Goal: Transaction & Acquisition: Purchase product/service

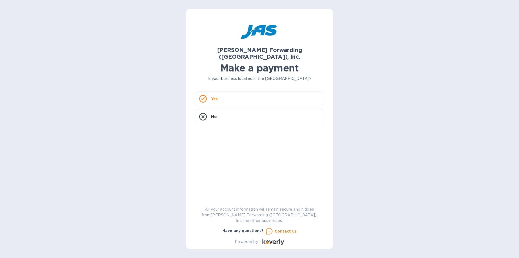
click at [206, 95] on rect at bounding box center [203, 98] width 7 height 7
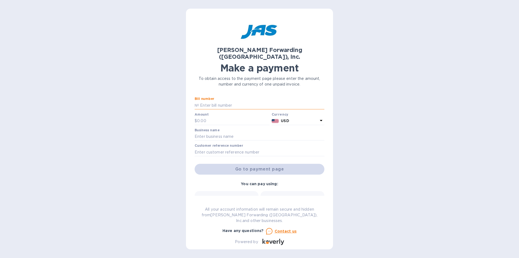
click at [225, 101] on input "text" at bounding box center [262, 105] width 126 height 8
click at [231, 101] on input "text" at bounding box center [262, 105] width 126 height 8
paste input "CLT503381905"
type input "CLT503381905"
click at [218, 117] on input "text" at bounding box center [233, 121] width 72 height 8
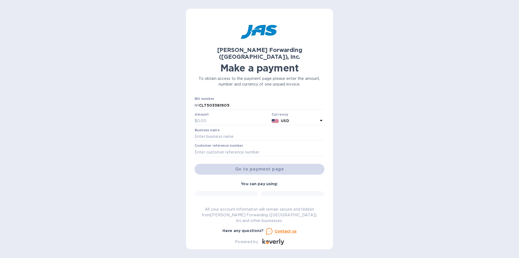
click at [194, 97] on div "[PERSON_NAME] Forwarding ([GEOGRAPHIC_DATA]), Inc. Make a payment To obtain acc…" at bounding box center [259, 129] width 147 height 240
click at [203, 101] on input "CLT503381905" at bounding box center [262, 105] width 126 height 8
click at [218, 117] on input "text" at bounding box center [233, 121] width 72 height 8
paste input "7,177.26"
type input "7,177.26"
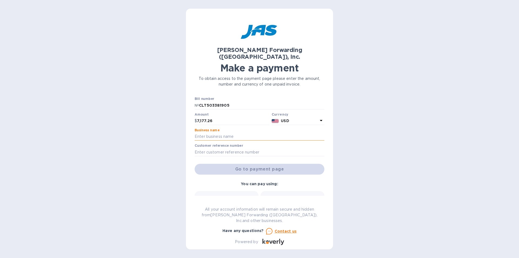
click at [269, 133] on input "text" at bounding box center [260, 137] width 130 height 8
drag, startPoint x: 217, startPoint y: 130, endPoint x: 224, endPoint y: 134, distance: 8.0
click at [217, 133] on input "text" at bounding box center [260, 137] width 130 height 8
paste input "Passerine Technologies, Inc."
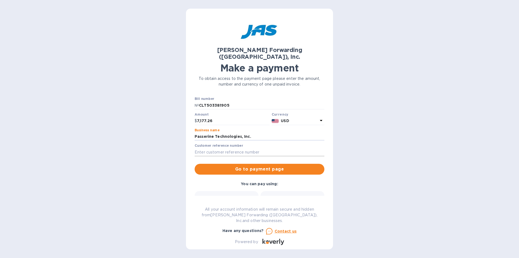
type input "Passerine Technologies, Inc."
click at [213, 148] on input "text" at bounding box center [260, 152] width 130 height 8
click at [236, 148] on input "text" at bounding box center [260, 152] width 130 height 8
paste input "PASTECPUM"
type input "PASTECPUM"
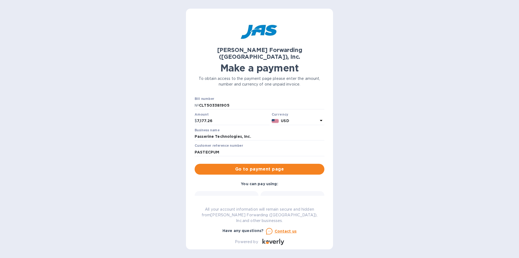
click at [152, 168] on div "[PERSON_NAME] Forwarding ([GEOGRAPHIC_DATA]), Inc. Make a payment To obtain acc…" at bounding box center [259, 129] width 519 height 258
click at [280, 196] on div "Credit card and more..." at bounding box center [292, 206] width 57 height 21
click at [274, 166] on span "Go to payment page" at bounding box center [259, 169] width 121 height 6
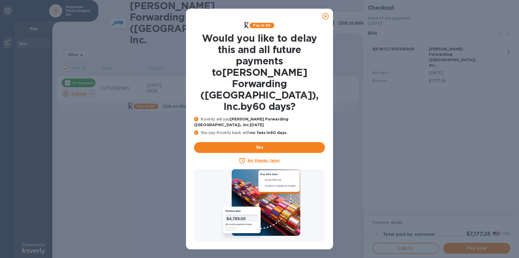
click at [324, 16] on icon at bounding box center [325, 16] width 6 height 6
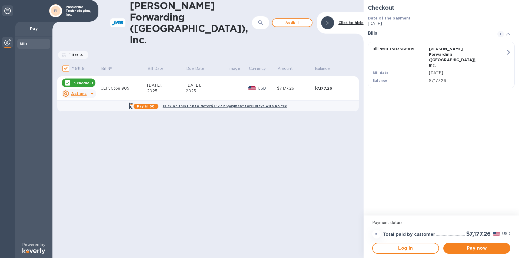
click at [428, 69] on div "[DATE]" at bounding box center [467, 73] width 79 height 8
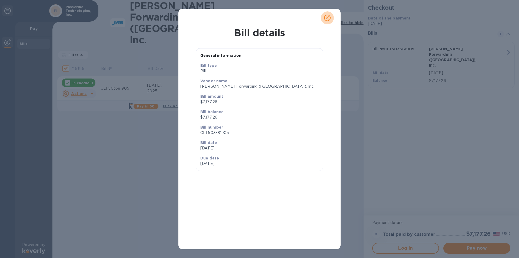
click at [328, 14] on button "close" at bounding box center [327, 17] width 13 height 13
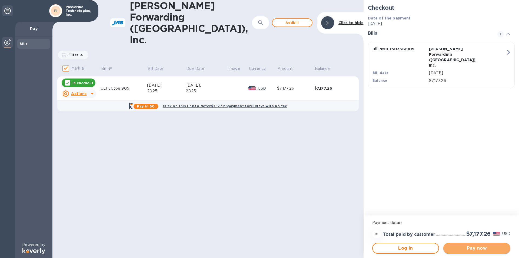
click at [474, 248] on span "Pay now" at bounding box center [477, 248] width 58 height 6
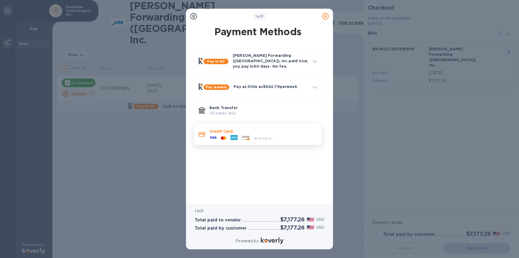
click at [266, 135] on div "and more..." at bounding box center [264, 138] width 24 height 6
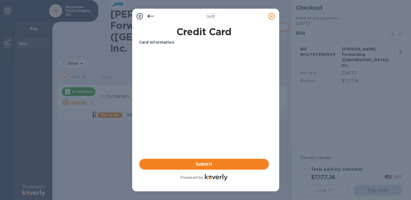
click at [170, 48] on div "Your browser does not support iframes" at bounding box center [204, 70] width 134 height 46
click at [168, 36] on h1 "Credit Card" at bounding box center [204, 31] width 134 height 11
click at [162, 39] on p "Card Information" at bounding box center [204, 42] width 130 height 6
click at [198, 162] on span "Submit" at bounding box center [204, 164] width 121 height 6
click at [150, 16] on icon at bounding box center [150, 16] width 6 height 6
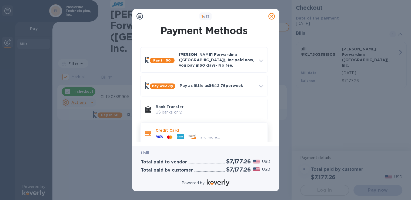
scroll to position [3, 0]
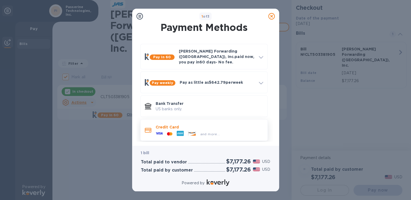
click at [222, 130] on div "and more..." at bounding box center [210, 133] width 108 height 6
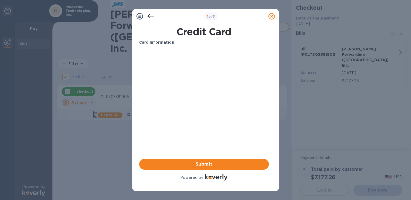
scroll to position [0, 0]
click at [170, 41] on b "Card Information" at bounding box center [156, 42] width 35 height 4
click at [214, 15] on b "1 of 3" at bounding box center [211, 16] width 8 height 4
drag, startPoint x: 199, startPoint y: 20, endPoint x: 193, endPoint y: 42, distance: 23.6
click at [199, 21] on div "1 of 3" at bounding box center [205, 16] width 143 height 11
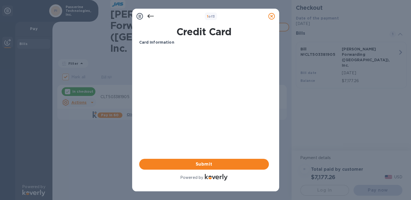
click at [194, 136] on div "Card Information Your browser does not support iframes Submit Powered by" at bounding box center [204, 110] width 130 height 142
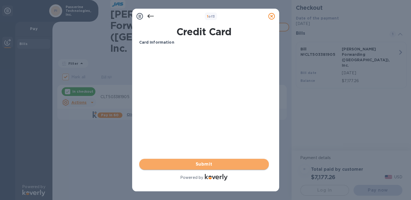
click at [204, 164] on span "Submit" at bounding box center [204, 164] width 121 height 6
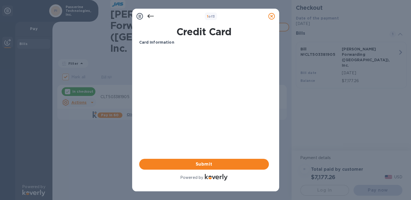
click at [157, 38] on div "Credit Card" at bounding box center [204, 32] width 132 height 14
click at [143, 14] on icon at bounding box center [140, 16] width 6 height 6
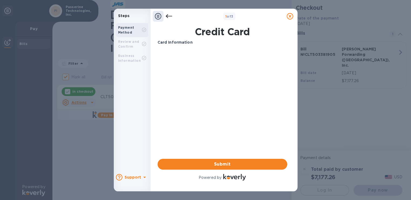
click at [133, 42] on b "Review and Confirm" at bounding box center [128, 43] width 21 height 9
click at [132, 28] on b "Payment Method" at bounding box center [126, 29] width 16 height 9
click at [176, 42] on b "Card Information" at bounding box center [175, 42] width 35 height 4
click at [176, 39] on div "Card Information Your browser does not support iframes Submit Powered by" at bounding box center [223, 110] width 132 height 144
drag, startPoint x: 164, startPoint y: 12, endPoint x: 165, endPoint y: 18, distance: 5.8
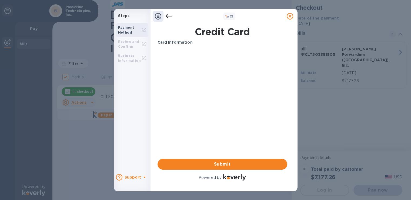
click at [164, 14] on div at bounding box center [169, 16] width 11 height 11
click at [166, 17] on icon at bounding box center [169, 16] width 6 height 6
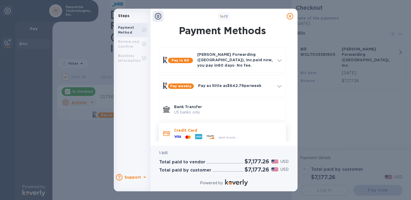
scroll to position [3, 0]
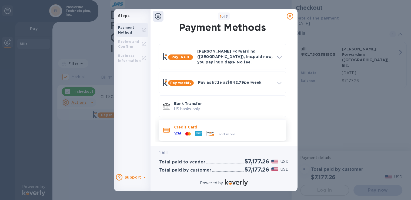
click at [230, 132] on span "and more..." at bounding box center [229, 134] width 20 height 4
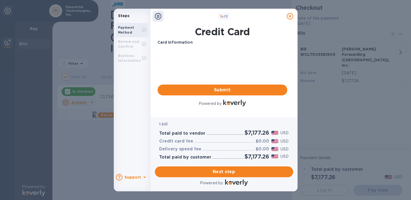
scroll to position [0, 0]
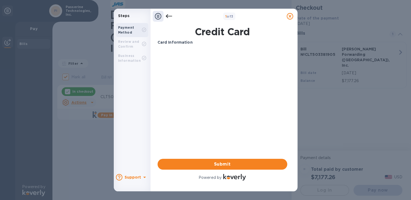
click at [229, 180] on img at bounding box center [234, 177] width 23 height 6
click at [228, 163] on span "Submit" at bounding box center [222, 164] width 121 height 6
click at [252, 114] on div "Card Information Your browser does not support iframes Submit Powered by" at bounding box center [223, 110] width 130 height 142
click at [291, 15] on icon at bounding box center [290, 16] width 6 height 6
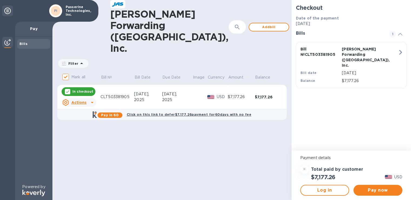
click at [335, 69] on div "Bill date" at bounding box center [320, 73] width 41 height 8
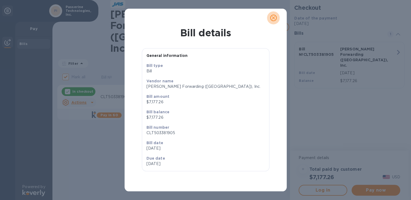
click at [274, 19] on icon "close" at bounding box center [273, 17] width 5 height 5
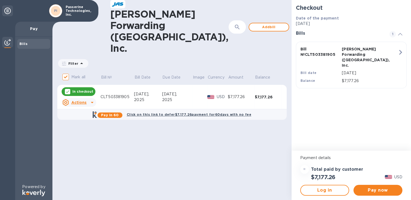
click at [315, 25] on b "Click to hide" at bounding box center [327, 27] width 25 height 4
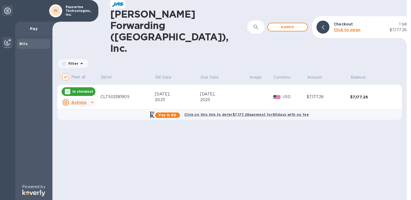
click at [354, 28] on b "Click to open" at bounding box center [347, 30] width 27 height 4
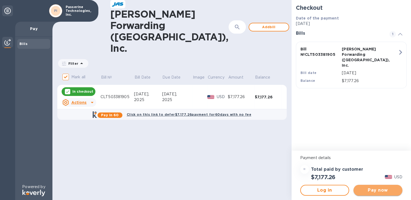
click at [381, 187] on span "Pay now" at bounding box center [378, 190] width 40 height 6
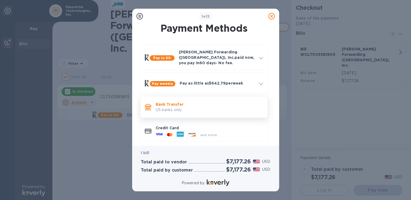
scroll to position [3, 0]
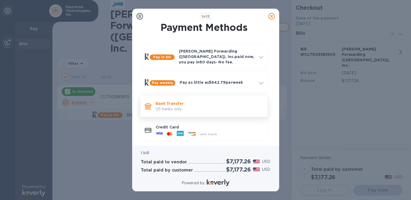
click at [232, 108] on div "Bank Transfer US banks only." at bounding box center [210, 105] width 112 height 15
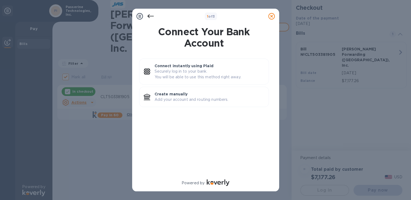
click at [150, 14] on icon at bounding box center [150, 16] width 6 height 6
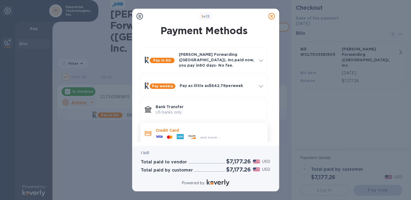
click at [199, 135] on div "and more..." at bounding box center [210, 137] width 24 height 6
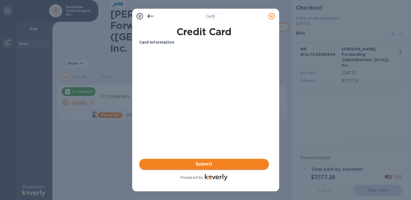
click at [222, 167] on span "Submit" at bounding box center [204, 164] width 121 height 6
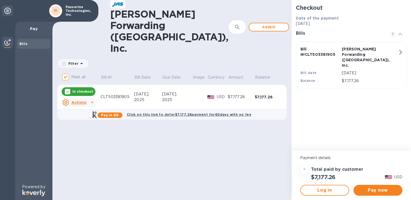
click at [7, 10] on icon at bounding box center [7, 11] width 6 height 6
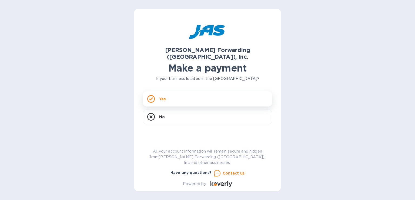
click at [186, 91] on div "Yes" at bounding box center [208, 98] width 130 height 15
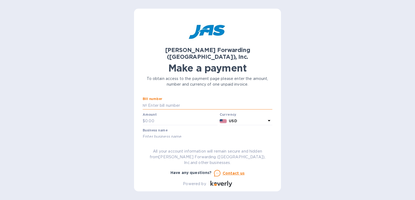
click at [193, 101] on input "text" at bounding box center [210, 105] width 126 height 8
type input "CLT503381905"
click at [183, 117] on input "text" at bounding box center [181, 121] width 72 height 8
click at [169, 117] on input "text" at bounding box center [181, 121] width 72 height 8
paste input "7,177.26"
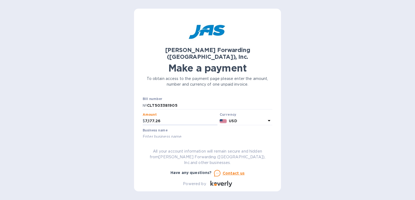
type input "7,177.26"
click at [173, 133] on input "text" at bounding box center [208, 137] width 130 height 8
type input "Passerine Technologies, Inc."
click at [178, 145] on div "JAS Forwarding (USA), Inc. Make a payment To obtain access to the payment page …" at bounding box center [208, 101] width 130 height 169
click at [170, 148] on input "text" at bounding box center [208, 152] width 130 height 8
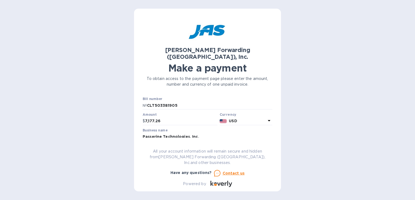
click at [212, 143] on div "JAS Forwarding (USA), Inc. Make a payment To obtain access to the payment page …" at bounding box center [208, 101] width 130 height 169
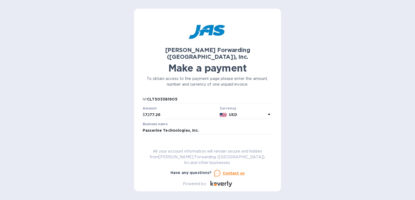
click at [156, 142] on input "text" at bounding box center [208, 146] width 130 height 8
paste input "PASTECPUM"
type input "PASTECPUM"
click at [114, 140] on div "[PERSON_NAME] Forwarding ([GEOGRAPHIC_DATA]), Inc. Make a payment To obtain acc…" at bounding box center [207, 100] width 415 height 200
click at [239, 142] on input "PASTECPUM" at bounding box center [208, 146] width 130 height 8
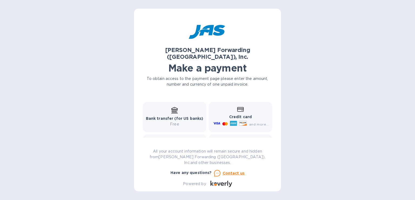
scroll to position [80, 0]
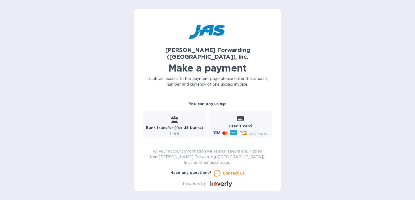
click at [241, 124] on b "Credit card" at bounding box center [240, 126] width 23 height 4
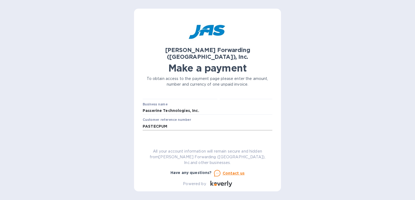
click at [208, 122] on input "PASTECPUM" at bounding box center [208, 126] width 130 height 8
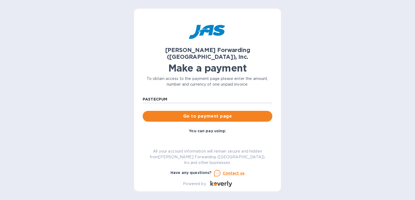
click at [207, 128] on b "You can pay using:" at bounding box center [207, 130] width 37 height 4
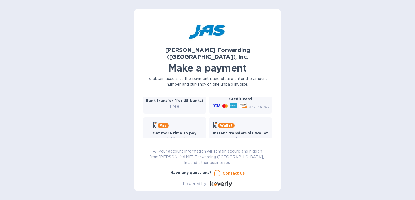
click at [236, 103] on icon at bounding box center [233, 105] width 7 height 5
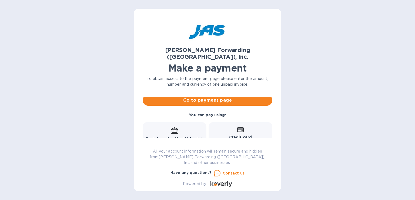
scroll to position [53, 0]
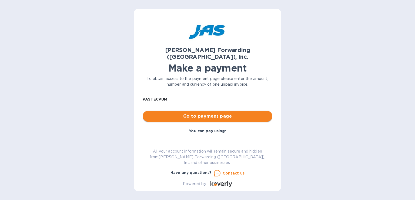
click at [197, 113] on span "Go to payment page" at bounding box center [207, 116] width 121 height 6
